Goal: Information Seeking & Learning: Learn about a topic

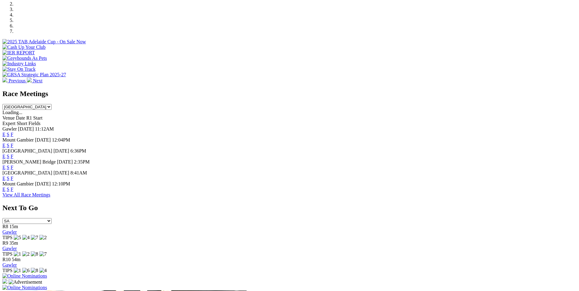
scroll to position [213, 0]
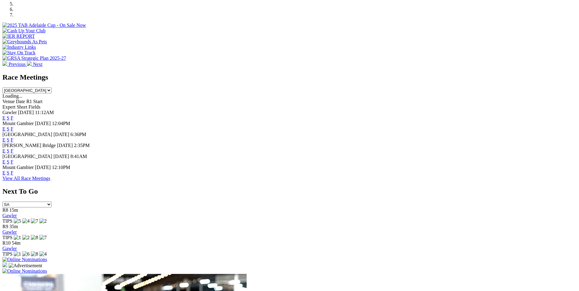
click at [13, 159] on link "F" at bounding box center [12, 161] width 3 height 5
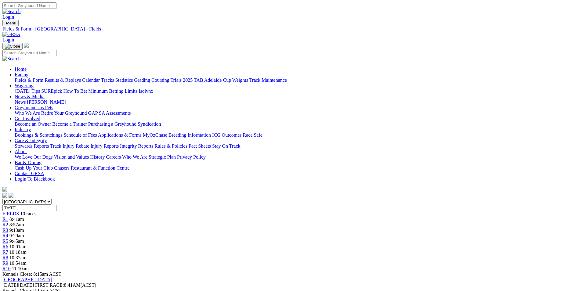
click at [150, 77] on link "Grading" at bounding box center [142, 79] width 16 height 5
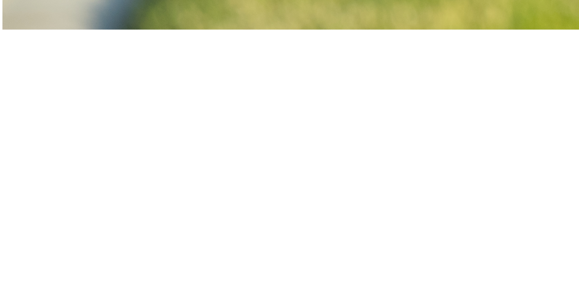
scroll to position [509, 0]
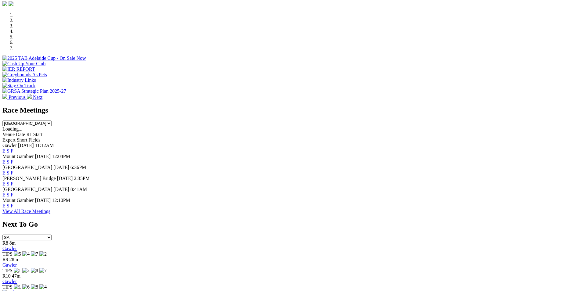
scroll to position [183, 0]
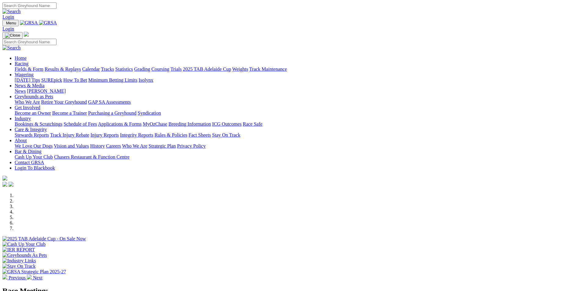
scroll to position [183, 0]
